Goal: Communication & Community: Answer question/provide support

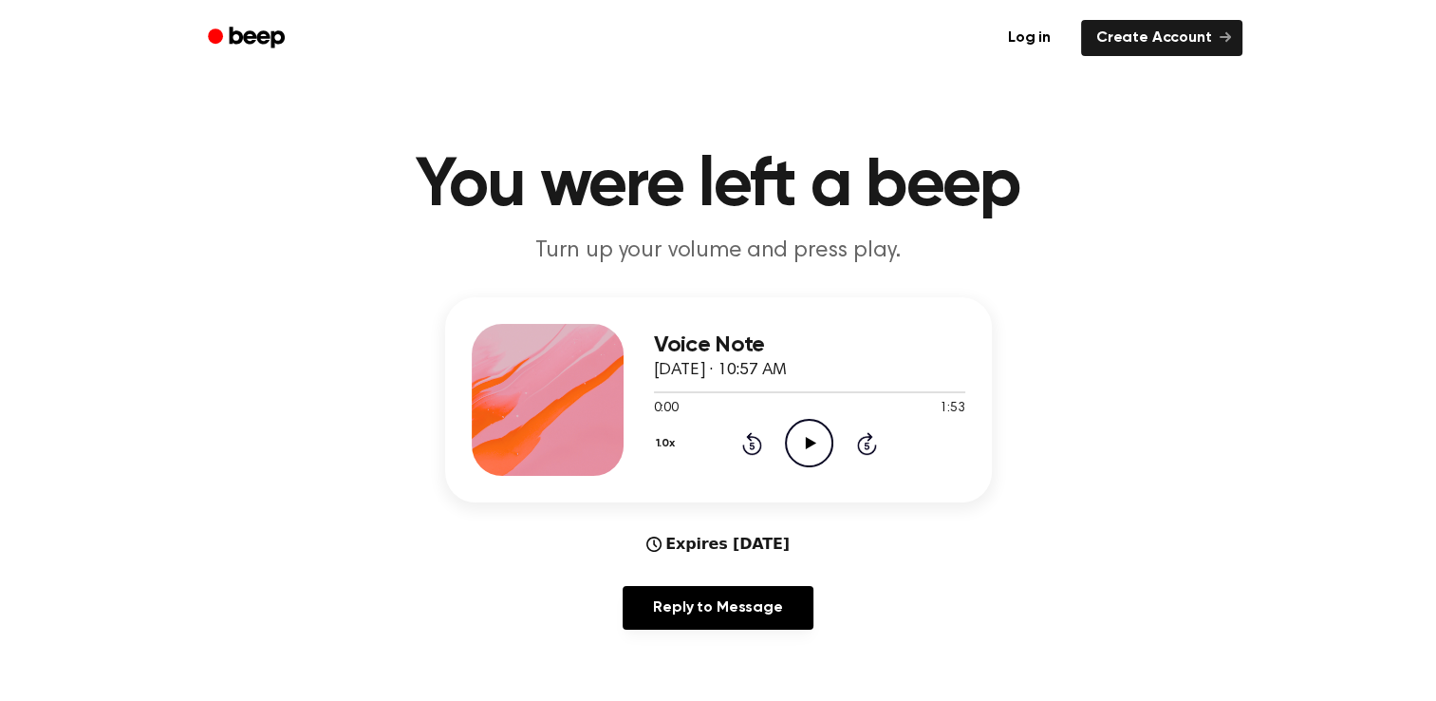
click at [815, 444] on icon "Play Audio" at bounding box center [809, 443] width 48 height 48
click at [806, 438] on icon at bounding box center [809, 443] width 9 height 12
click at [812, 439] on icon "Play Audio" at bounding box center [809, 443] width 48 height 48
click at [663, 397] on div at bounding box center [809, 390] width 311 height 15
click at [801, 609] on link "Reply to Message" at bounding box center [718, 608] width 190 height 44
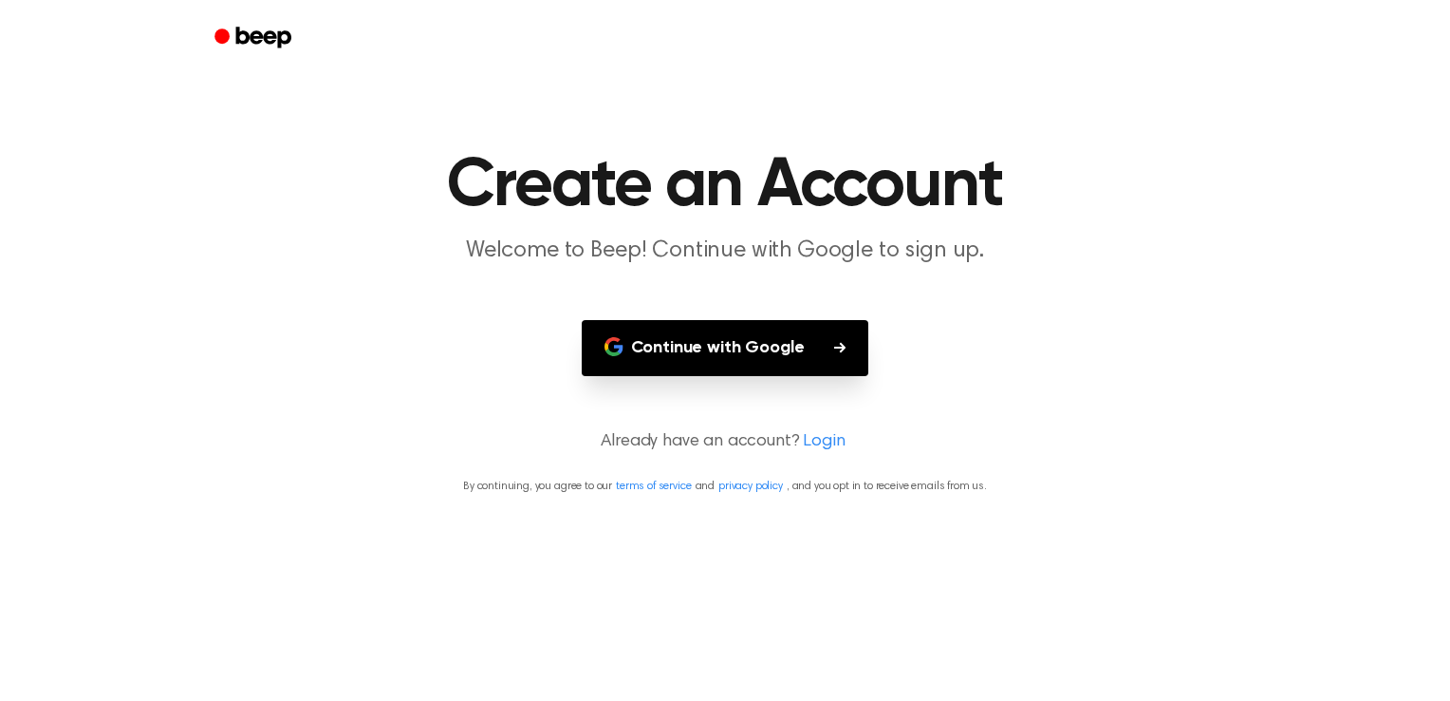
click at [763, 362] on button "Continue with Google" at bounding box center [726, 348] width 288 height 56
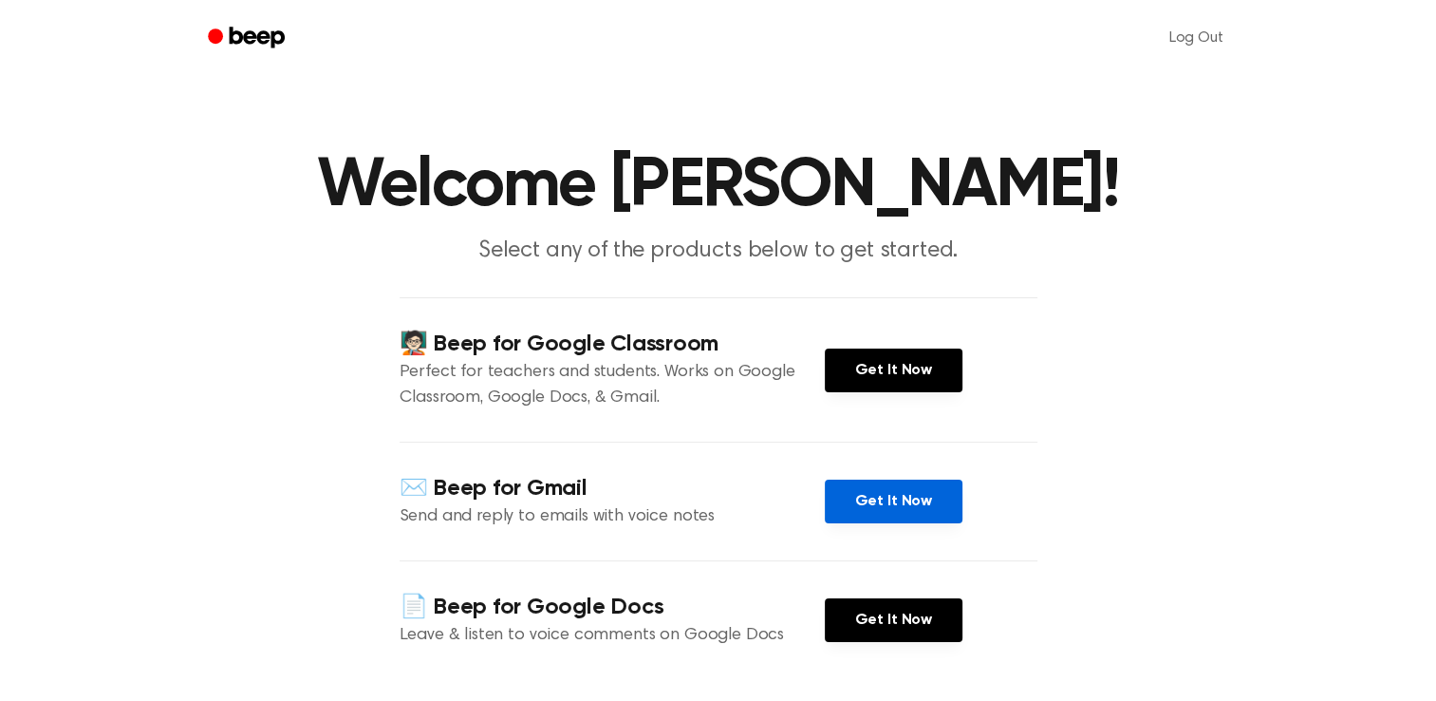
click at [900, 493] on link "Get It Now" at bounding box center [894, 501] width 138 height 44
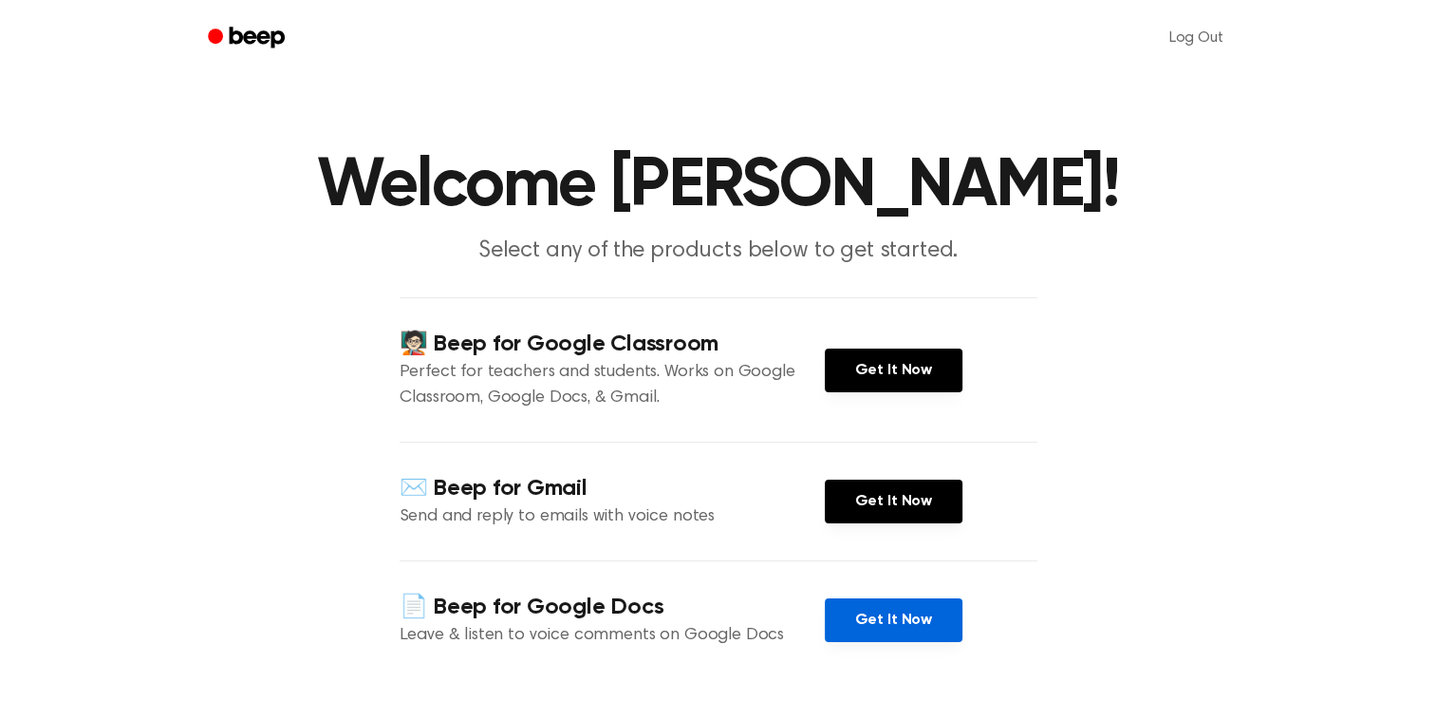
click at [884, 628] on link "Get It Now" at bounding box center [894, 620] width 138 height 44
